Goal: Transaction & Acquisition: Purchase product/service

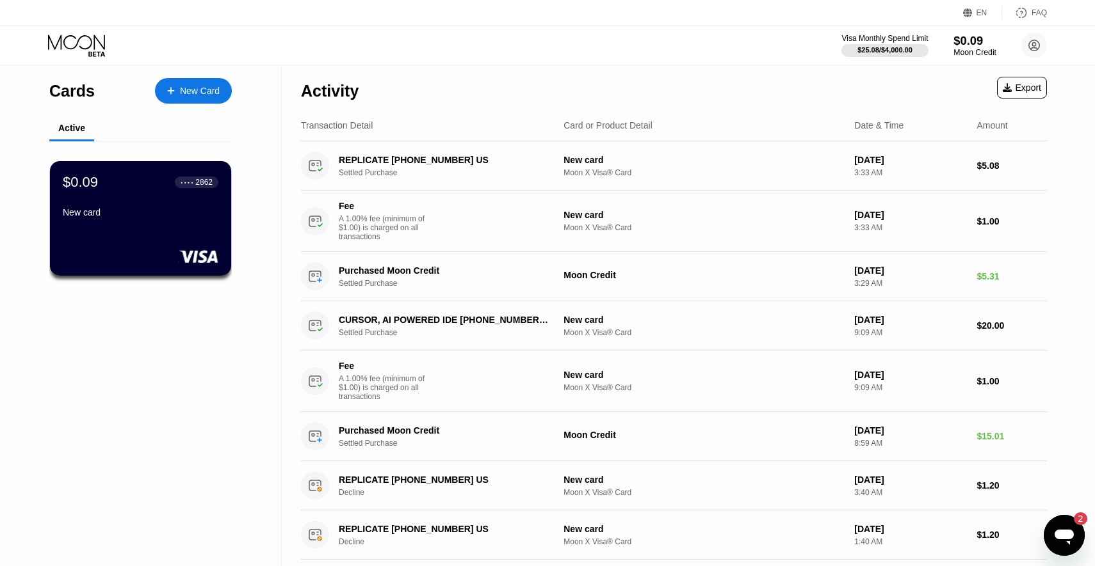
click at [953, 41] on div "$0.09" at bounding box center [974, 40] width 43 height 13
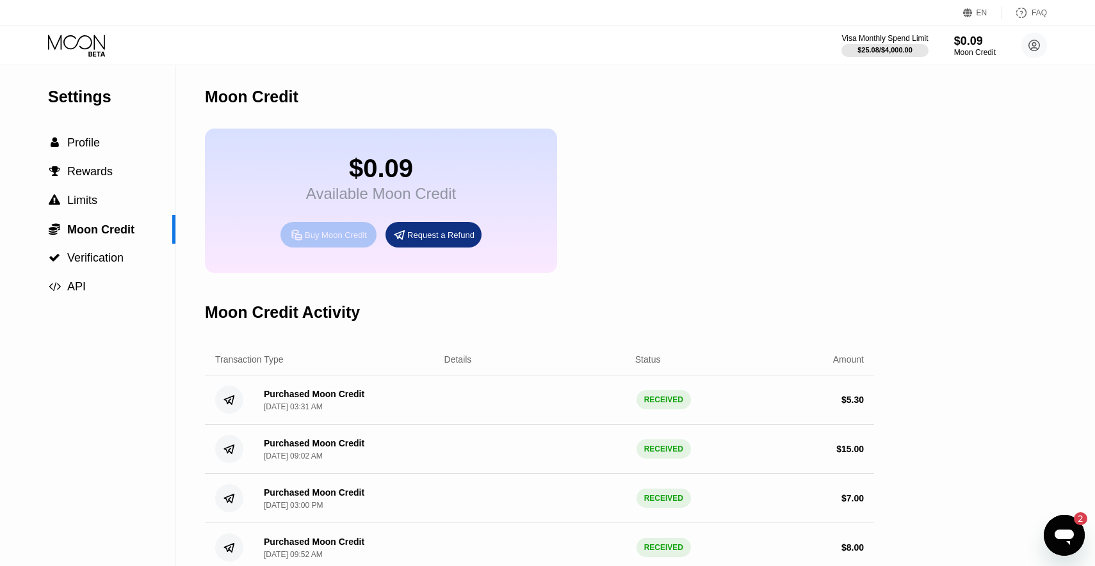
click at [346, 237] on div "Buy Moon Credit" at bounding box center [336, 235] width 62 height 11
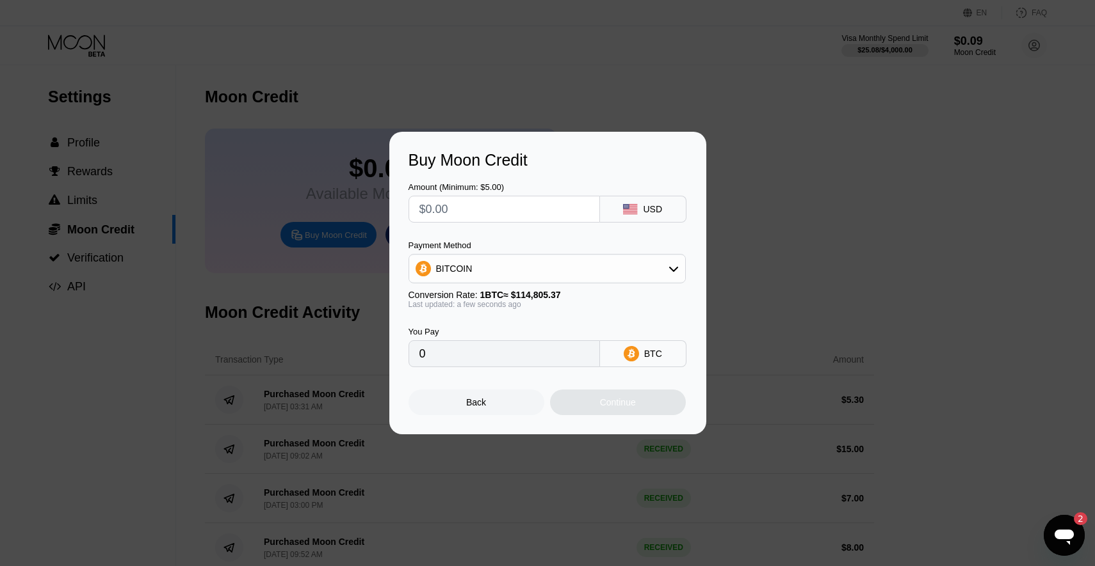
click at [538, 271] on div "BITCOIN" at bounding box center [547, 269] width 276 height 26
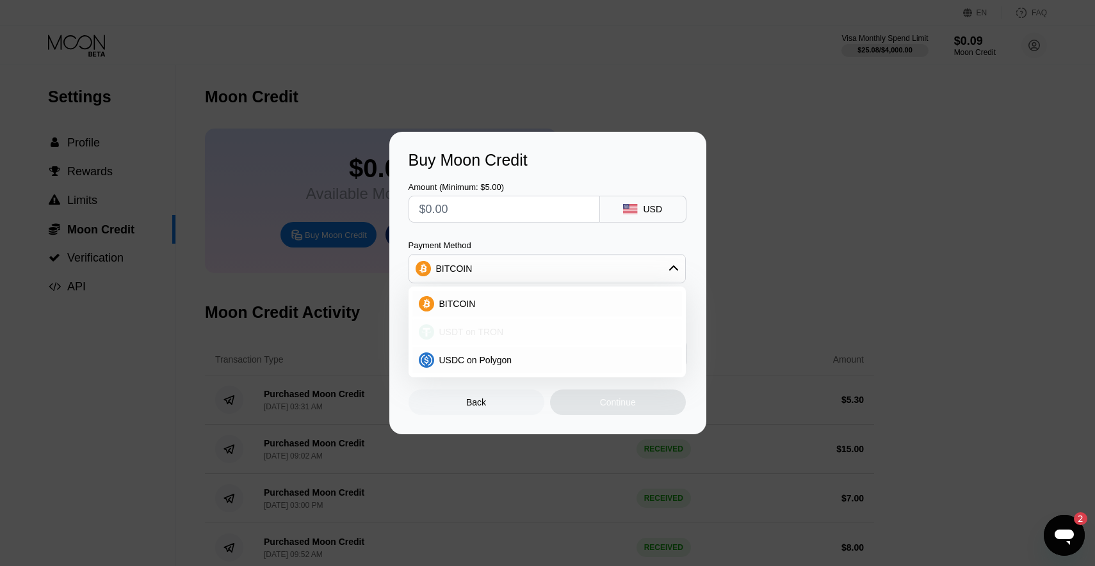
click at [500, 333] on span "USDT on TRON" at bounding box center [471, 332] width 65 height 10
type input "0.00"
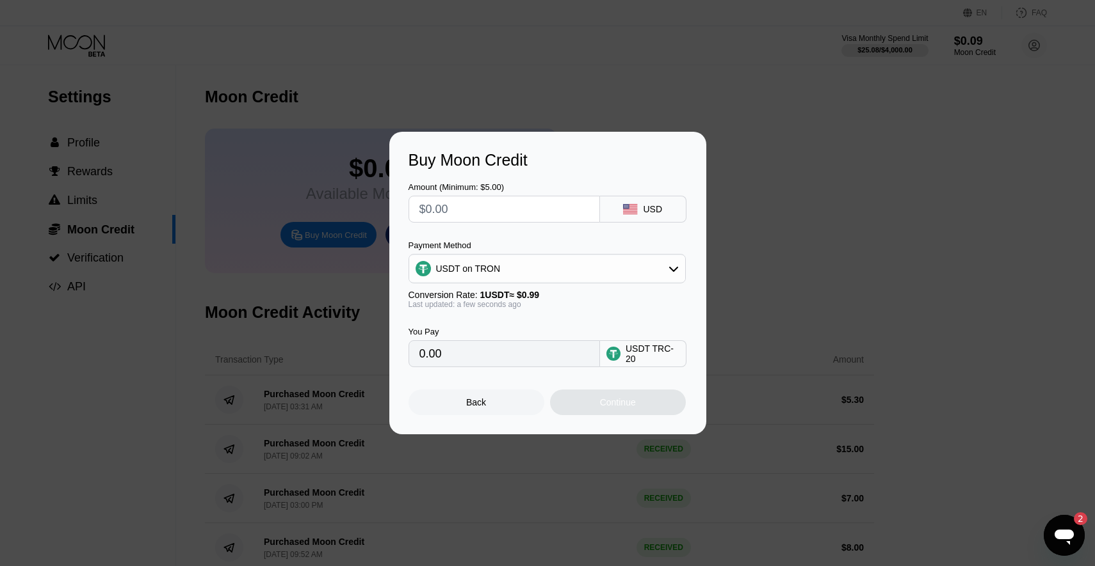
click at [489, 216] on input "text" at bounding box center [504, 210] width 170 height 26
type input "$5"
type input "5.05"
type input "0.00"
type input "$6"
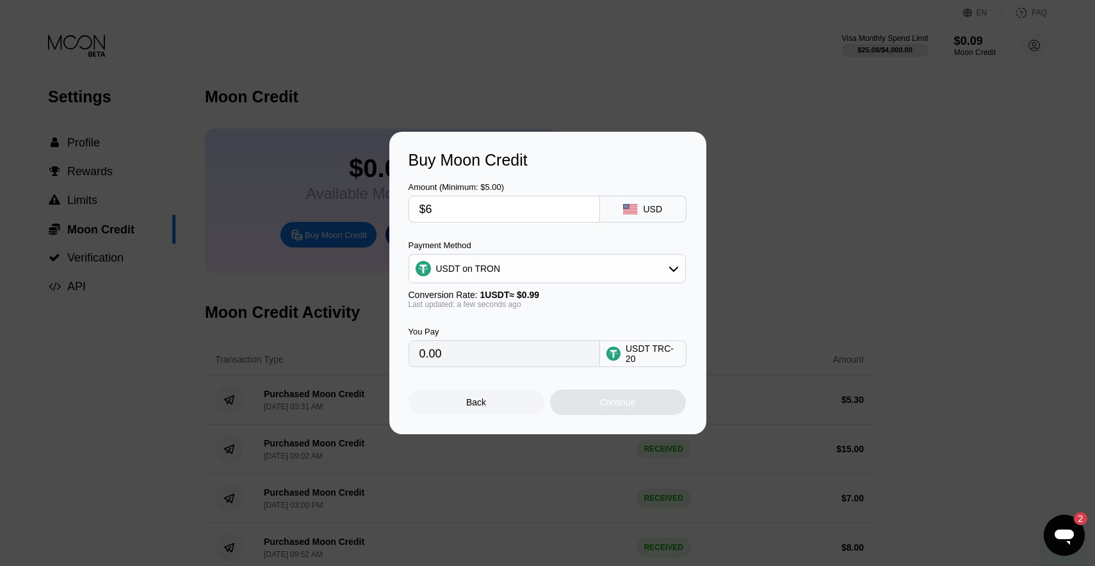
type input "6.06"
type input "$6"
click at [597, 412] on div "Continue" at bounding box center [618, 403] width 136 height 26
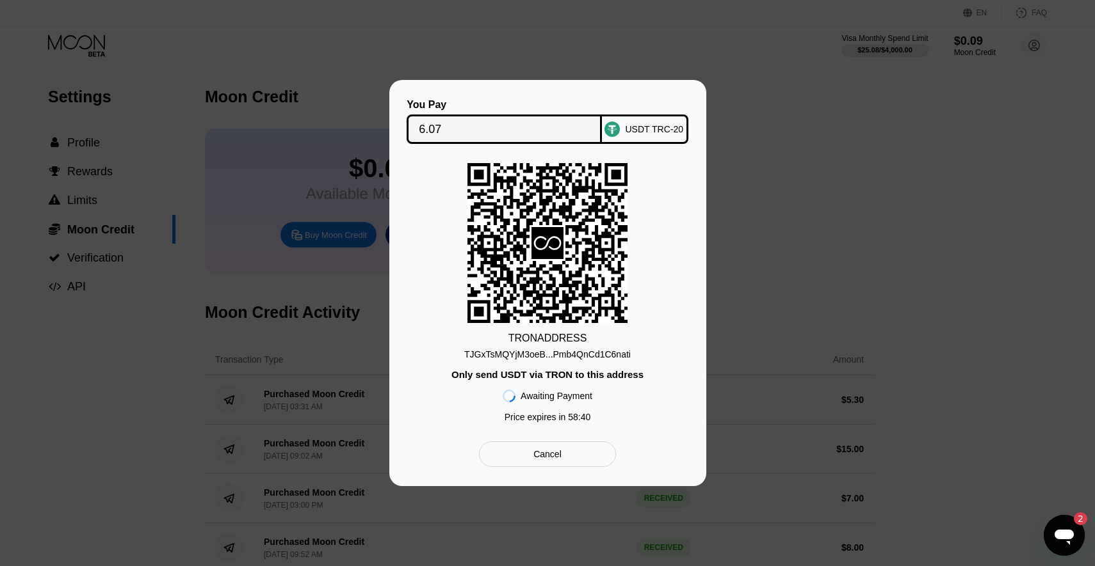
click at [581, 360] on div "TJGxTsMQYjM3oeB...Pmb4QnCd1C6nati" at bounding box center [547, 355] width 166 height 10
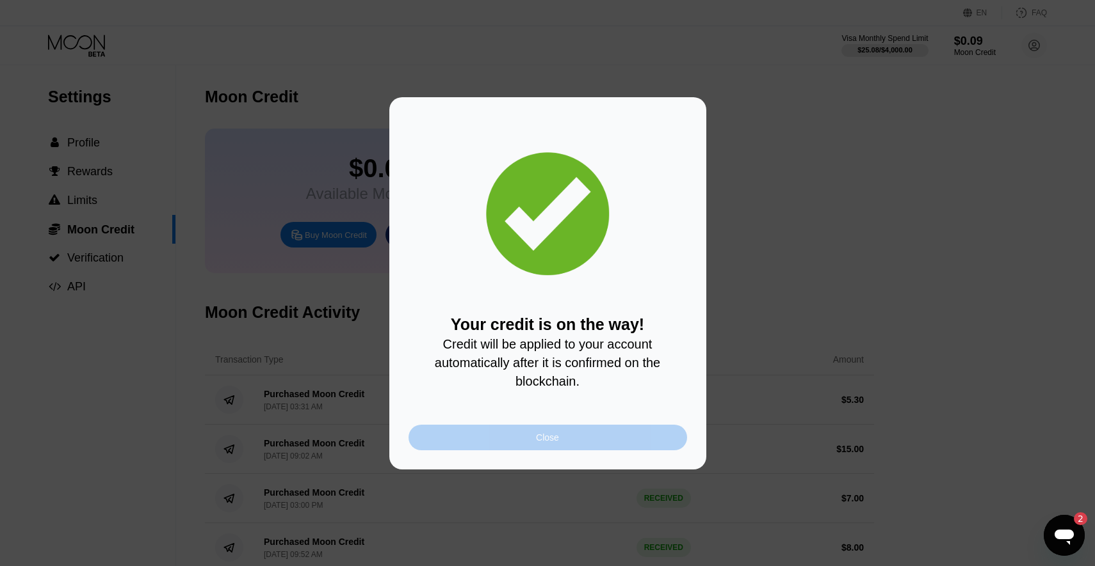
click at [619, 444] on div "Close" at bounding box center [547, 438] width 278 height 26
